Goal: Task Accomplishment & Management: Manage account settings

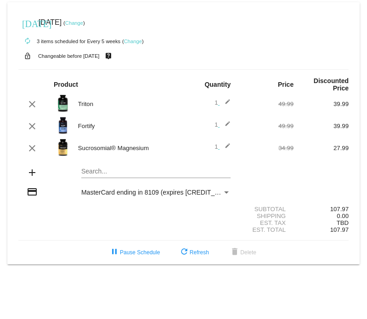
click at [138, 43] on link "Change" at bounding box center [133, 42] width 18 height 6
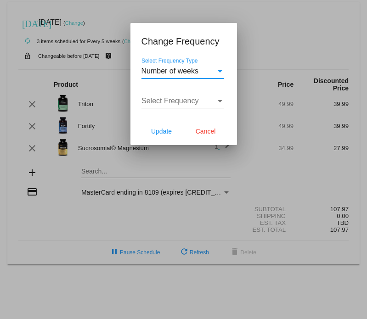
click at [215, 71] on div "Number of weeks" at bounding box center [178, 71] width 74 height 8
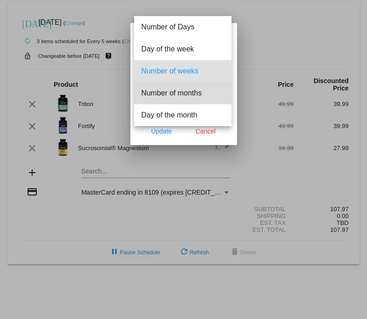
click at [198, 94] on span "Number of months" at bounding box center [182, 93] width 83 height 22
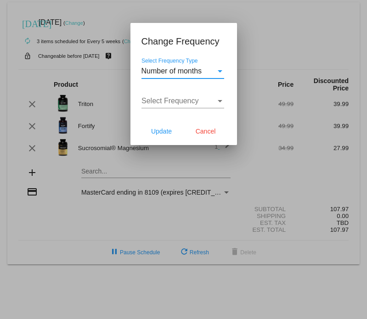
click at [226, 101] on mat-dialog-content "Number of months Select Frequency Type Select Frequency Select Frequency" at bounding box center [183, 88] width 107 height 60
click at [214, 103] on div "Select Frequency" at bounding box center [178, 101] width 74 height 8
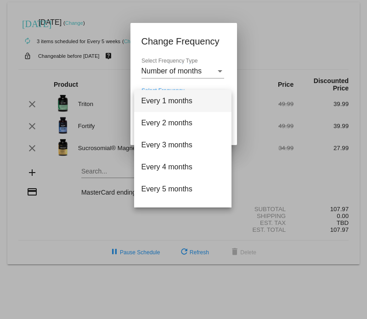
click at [176, 102] on span "Every 1 months" at bounding box center [182, 101] width 83 height 22
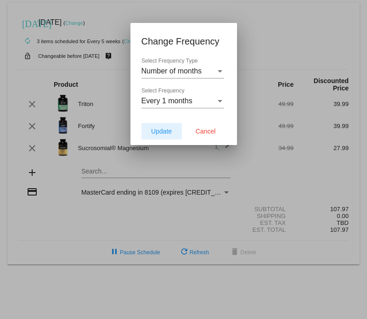
click at [160, 133] on span "Update" at bounding box center [161, 131] width 21 height 7
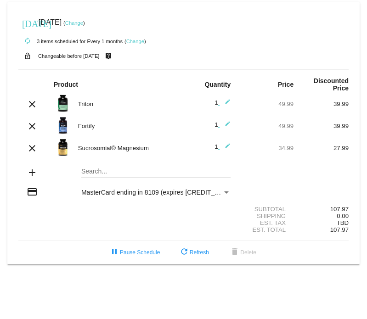
click at [83, 23] on link "Change" at bounding box center [74, 23] width 18 height 6
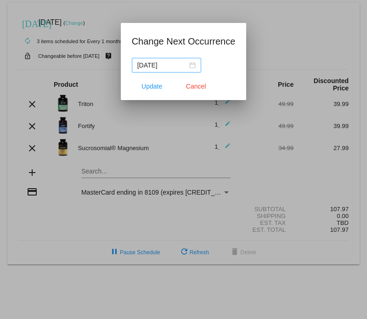
click at [191, 65] on div "[DATE]" at bounding box center [166, 65] width 58 height 10
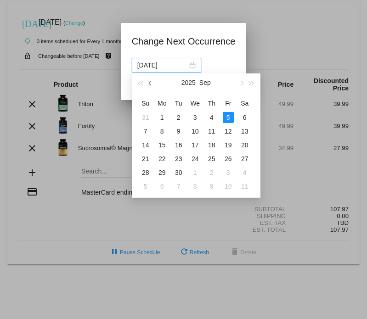
click at [151, 84] on span "button" at bounding box center [150, 83] width 5 height 5
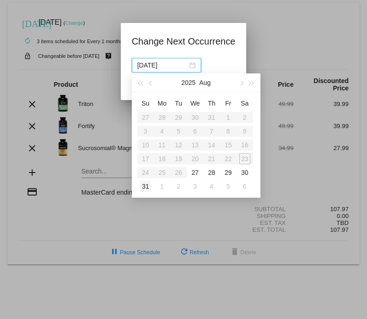
click at [143, 185] on div "31" at bounding box center [145, 186] width 11 height 11
type input "[DATE]"
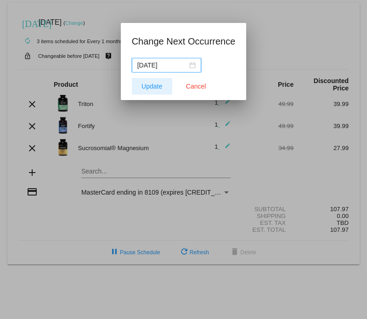
click at [159, 85] on span "Update" at bounding box center [151, 86] width 21 height 7
